Goal: Check status: Check status

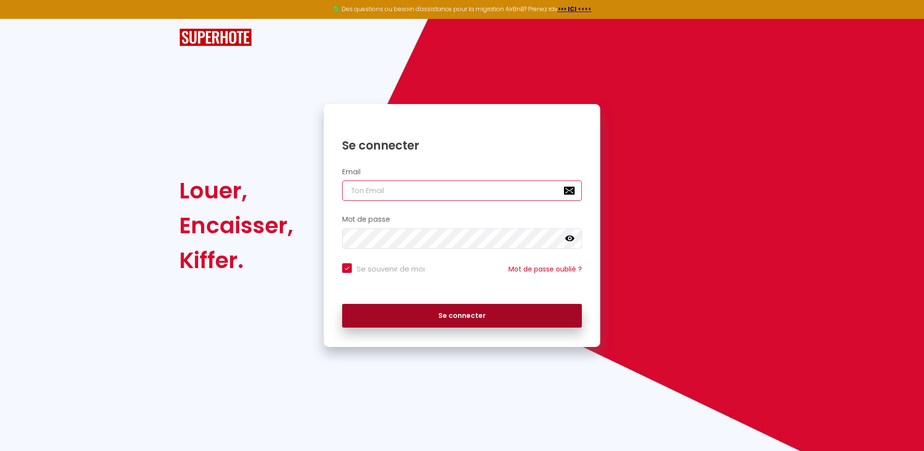
type input "[EMAIL_ADDRESS][DOMAIN_NAME]"
click at [471, 314] on button "Se connecter" at bounding box center [462, 316] width 240 height 24
checkbox input "true"
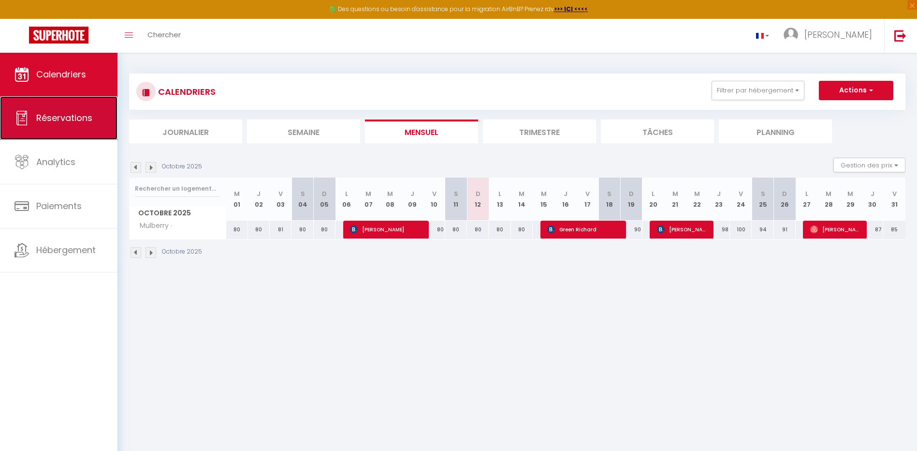
click at [49, 113] on span "Réservations" at bounding box center [64, 118] width 56 height 12
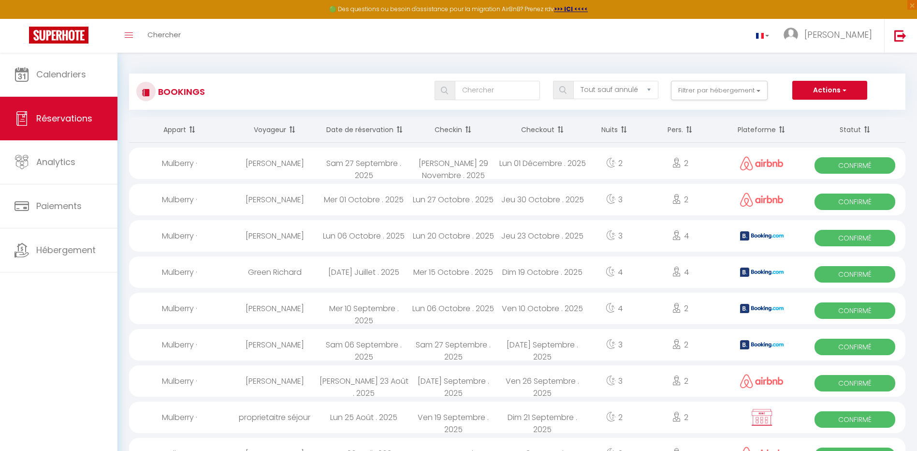
click at [378, 131] on th "Date de réservation" at bounding box center [363, 130] width 89 height 26
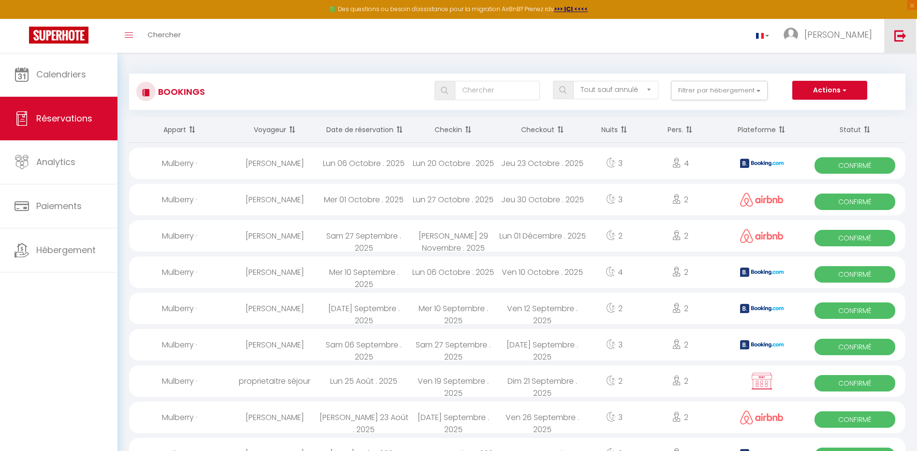
click at [897, 36] on img at bounding box center [900, 35] width 12 height 12
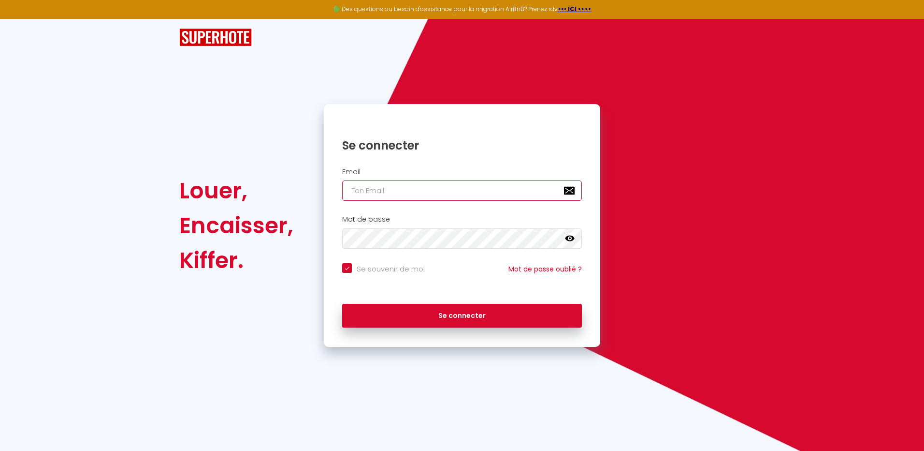
type input "[EMAIL_ADDRESS][DOMAIN_NAME]"
checkbox input "true"
